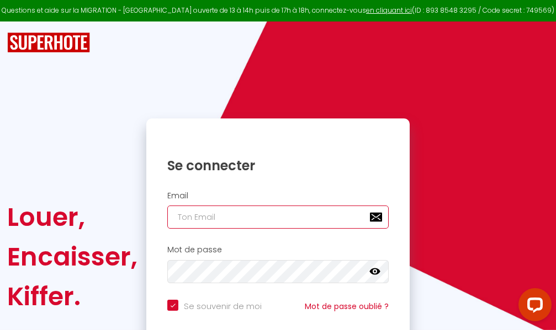
click at [292, 216] on input "email" at bounding box center [277, 217] width 221 height 23
type input "m"
checkbox input "true"
type input "ma"
checkbox input "true"
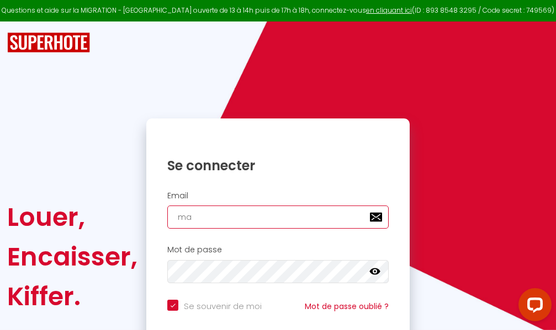
type input "mar"
checkbox input "true"
type input "marc"
checkbox input "true"
type input "marcd"
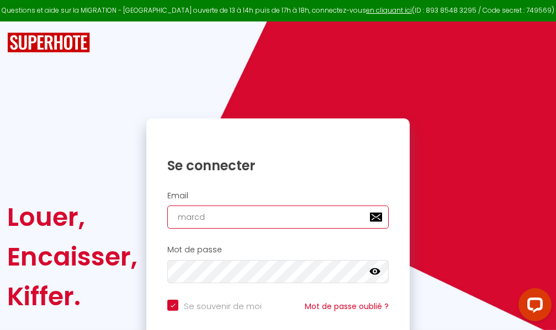
checkbox input "true"
type input "marcdp"
checkbox input "true"
type input "marcdpo"
checkbox input "true"
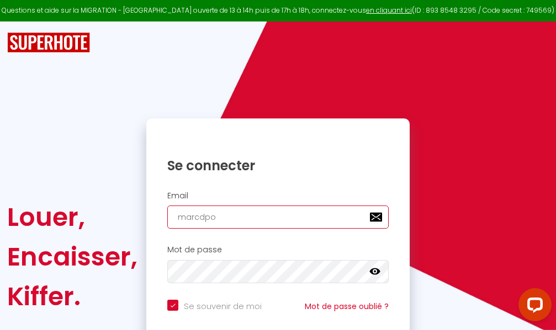
type input "marcdpoz"
checkbox input "true"
type input "marcdpoz."
checkbox input "true"
type input "marcdpoz.l"
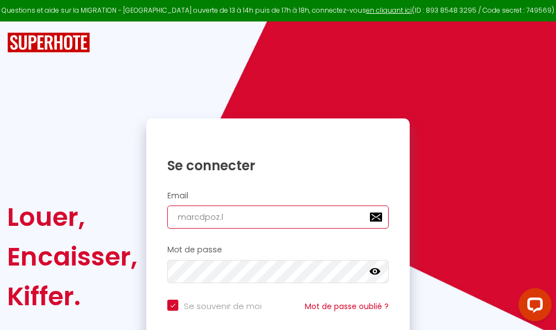
checkbox input "true"
type input "marcdpoz.lo"
checkbox input "true"
type input "marcdpoz.loc"
checkbox input "true"
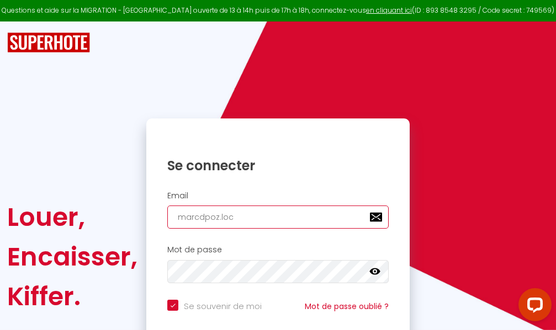
type input "marcdpoz.loca"
checkbox input "true"
type input "marcdpoz.locat"
checkbox input "true"
type input "marcdpoz.locati"
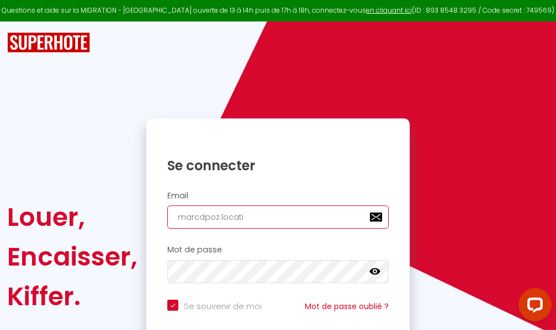
checkbox input "true"
type input "marcdpoz.locatio"
checkbox input "true"
type input "marcdpoz.location"
checkbox input "true"
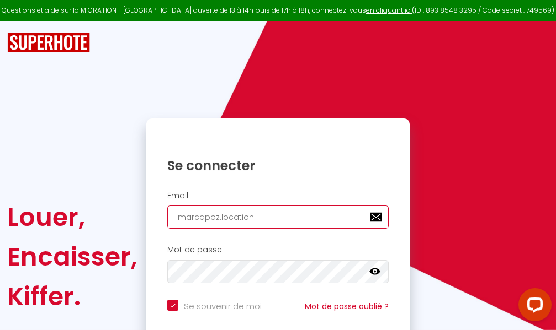
type input "marcdpoz.location@"
checkbox input "true"
type input "marcdpoz.location@g"
checkbox input "true"
type input "marcdpoz.location@gm"
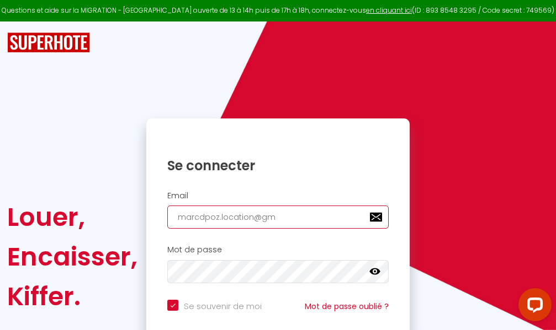
checkbox input "true"
type input "marcdpoz.location@gma"
checkbox input "true"
type input "marcdpoz.location@gmai"
checkbox input "true"
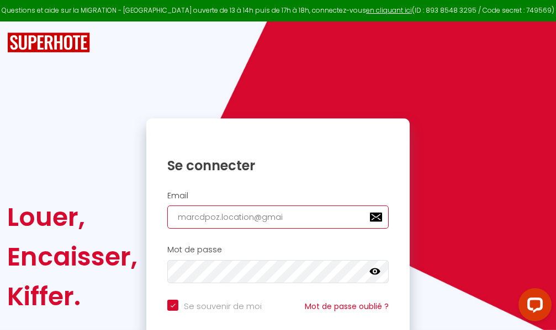
type input "[EMAIL_ADDRESS]"
checkbox input "true"
type input "[EMAIL_ADDRESS]."
checkbox input "true"
type input "marcdpoz.location@gmail.c"
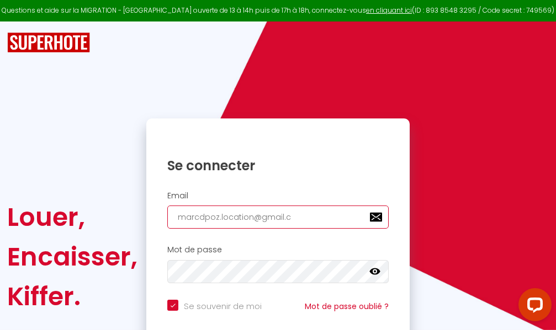
checkbox input "true"
type input "[EMAIL_ADDRESS][DOMAIN_NAME]"
checkbox input "true"
type input "[EMAIL_ADDRESS][DOMAIN_NAME]"
checkbox input "true"
